Goal: Information Seeking & Learning: Learn about a topic

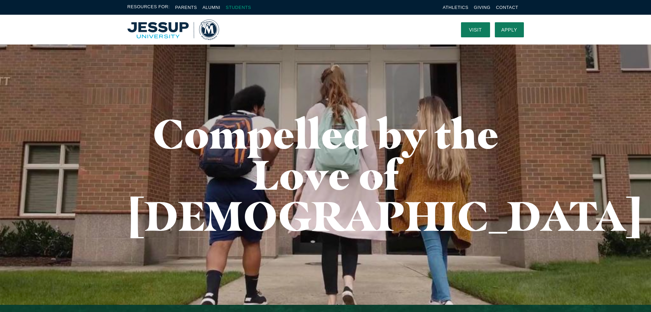
click at [233, 6] on link "Students" at bounding box center [238, 7] width 25 height 5
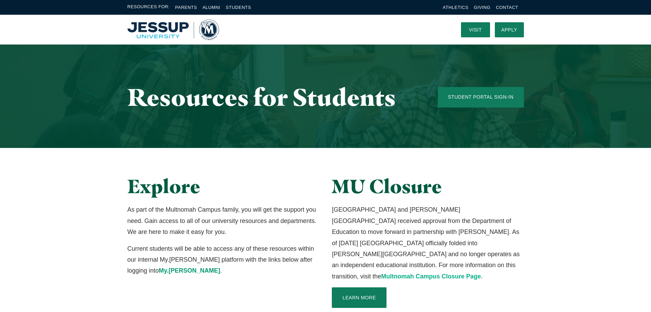
click at [414, 273] on link "Multnomah Campus Closure Page" at bounding box center [431, 276] width 100 height 7
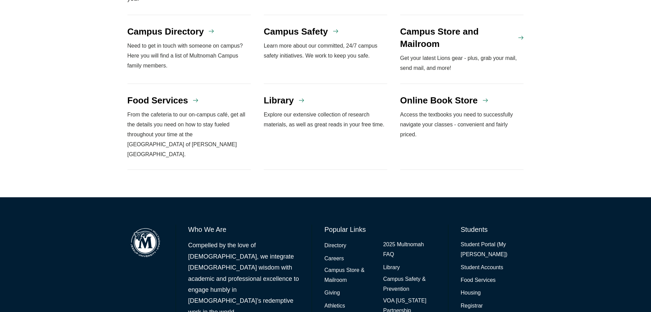
scroll to position [610, 0]
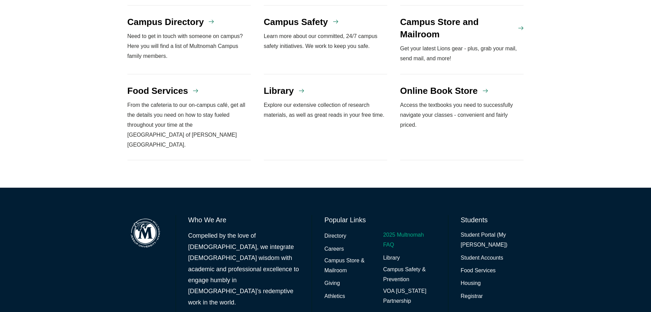
click at [403, 230] on link "2025 Multnomah FAQ" at bounding box center [409, 240] width 53 height 20
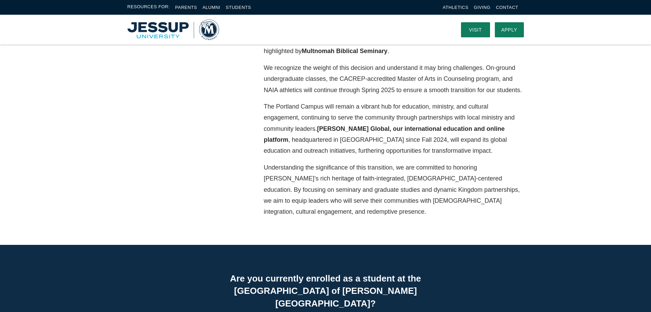
scroll to position [171, 0]
